Goal: Task Accomplishment & Management: Complete application form

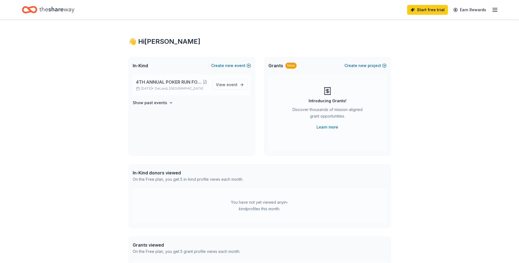
click at [169, 83] on span "4TH ANNUAL POKER RUN FOR PROJECT [PERSON_NAME]" at bounding box center [169, 82] width 66 height 7
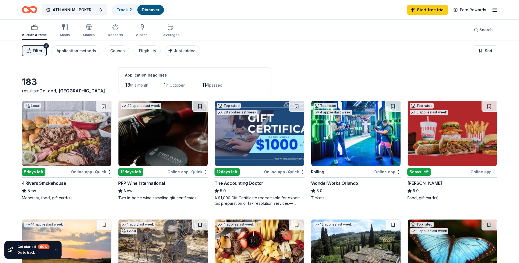
click at [42, 183] on div "4 Rivers Smokehouse" at bounding box center [44, 183] width 44 height 7
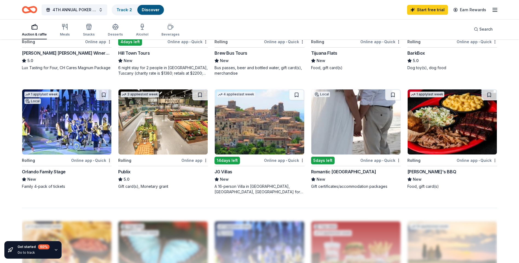
scroll to position [356, 0]
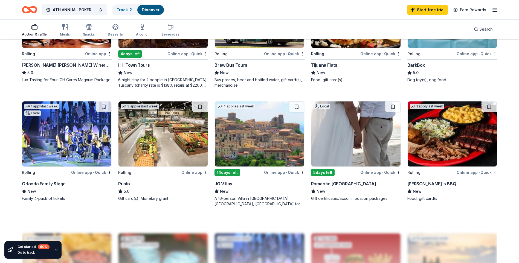
click at [339, 182] on div "Romantic [GEOGRAPHIC_DATA]" at bounding box center [343, 184] width 65 height 7
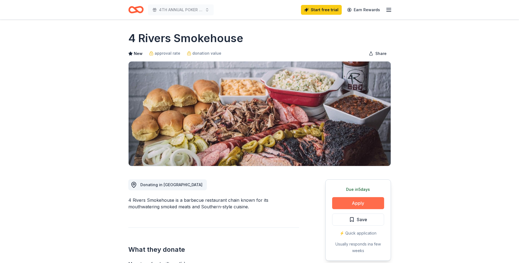
click at [355, 205] on button "Apply" at bounding box center [358, 203] width 52 height 12
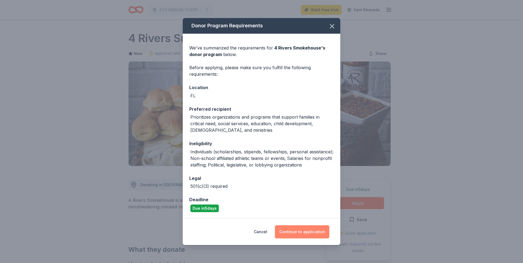
click at [296, 233] on button "Continue to application" at bounding box center [302, 231] width 54 height 13
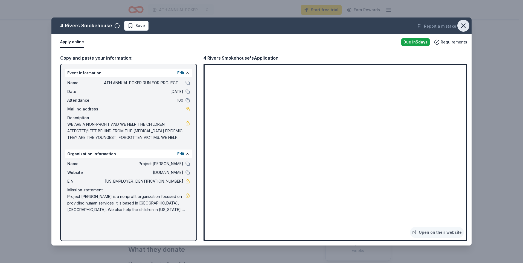
click at [464, 25] on icon "button" at bounding box center [464, 26] width 4 height 4
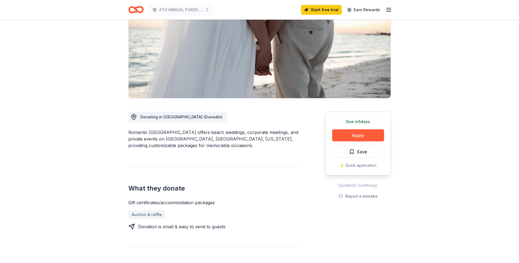
scroll to position [109, 0]
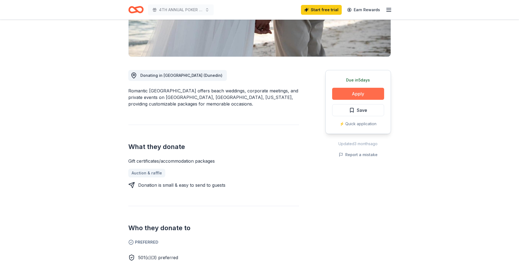
click at [355, 95] on button "Apply" at bounding box center [358, 94] width 52 height 12
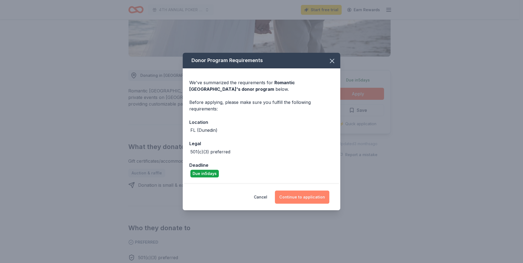
click at [297, 200] on button "Continue to application" at bounding box center [302, 197] width 54 height 13
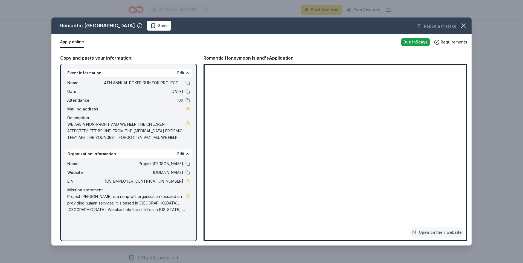
click at [170, 212] on span "Project Noelle is a nonprofit organization focused on providing human services.…" at bounding box center [126, 203] width 118 height 20
click at [464, 25] on icon "button" at bounding box center [464, 26] width 8 height 8
